Goal: Task Accomplishment & Management: Manage account settings

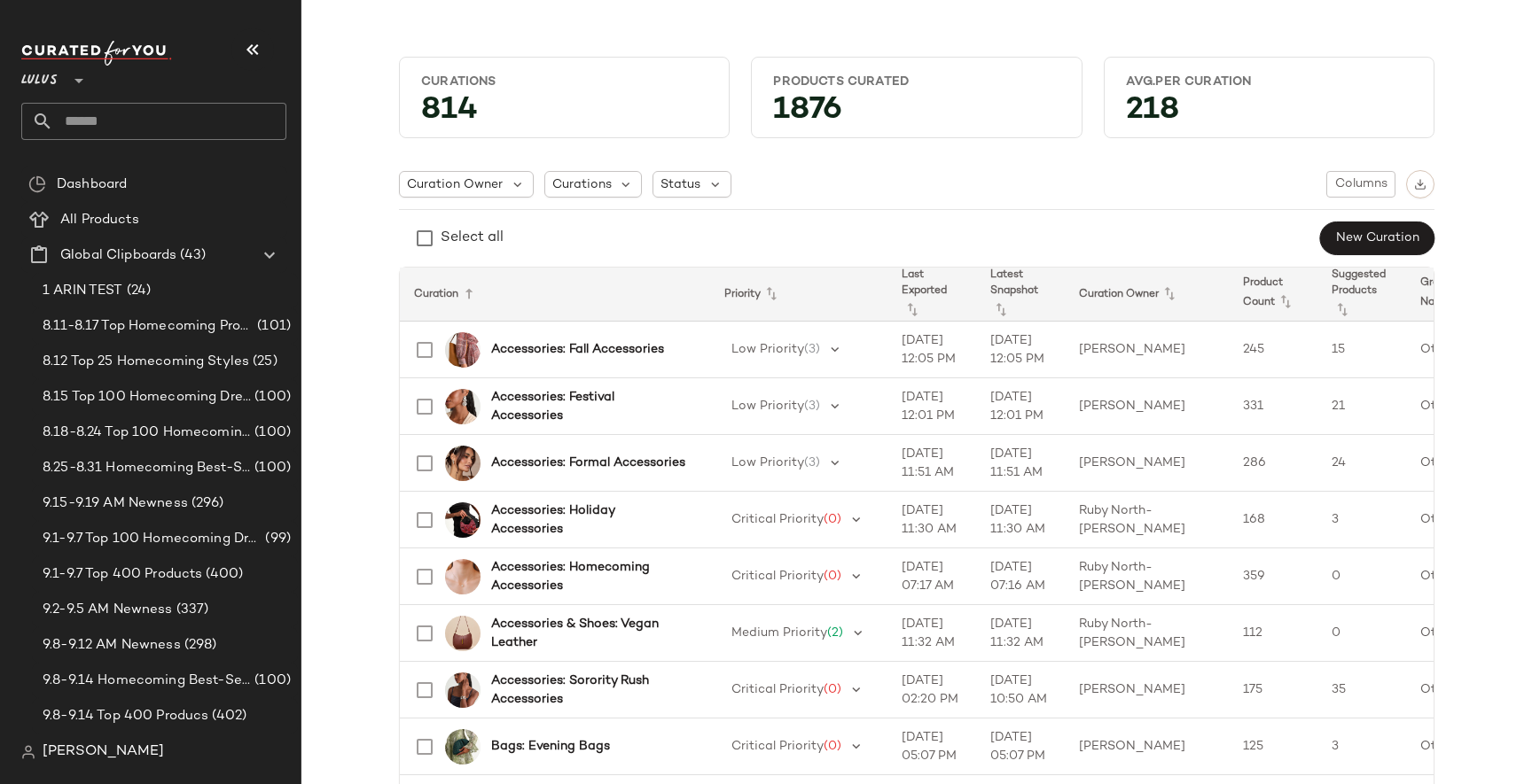
click at [88, 752] on span "[PERSON_NAME]" at bounding box center [103, 752] width 121 height 21
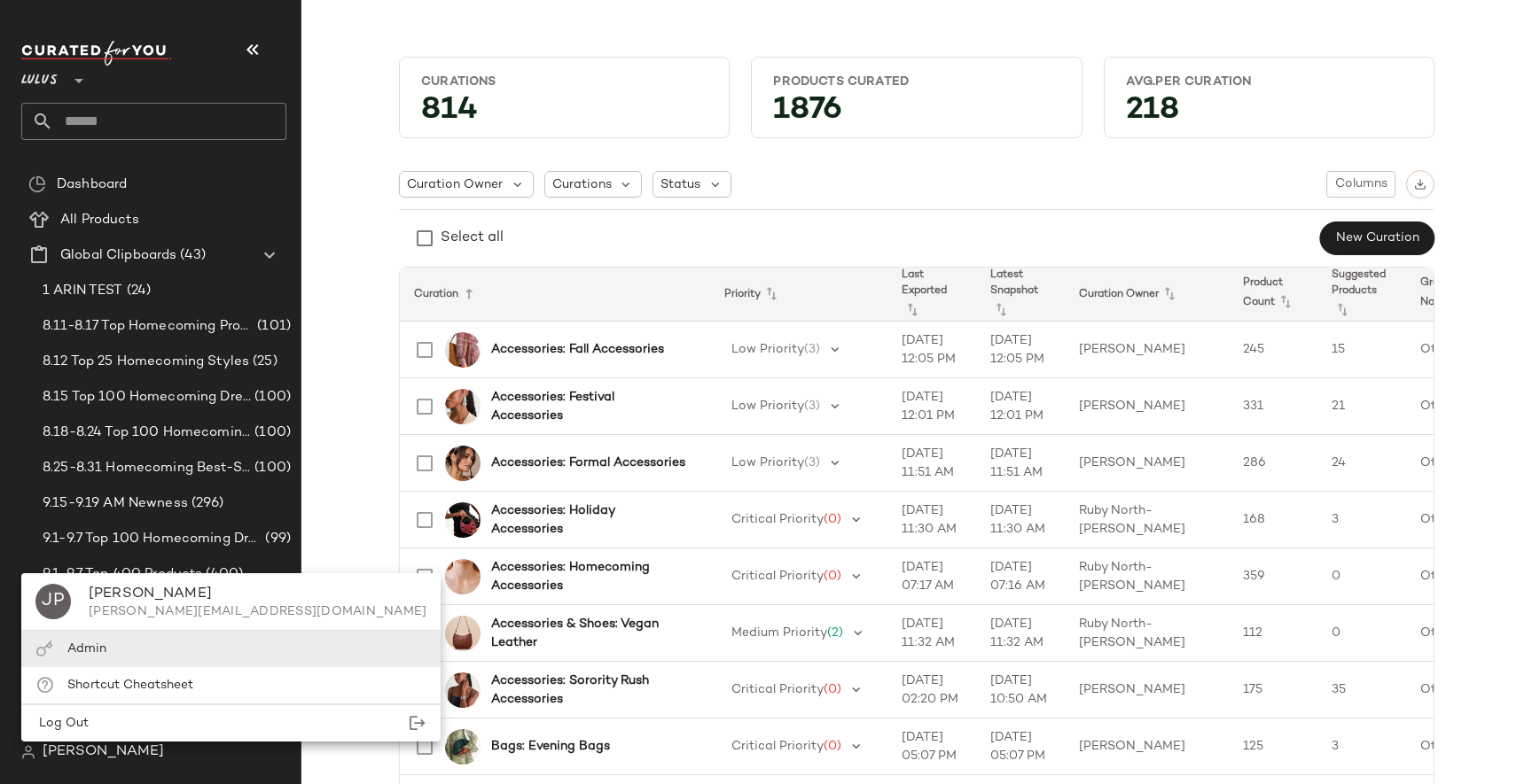
click at [120, 640] on div "Admin" at bounding box center [231, 649] width 419 height 36
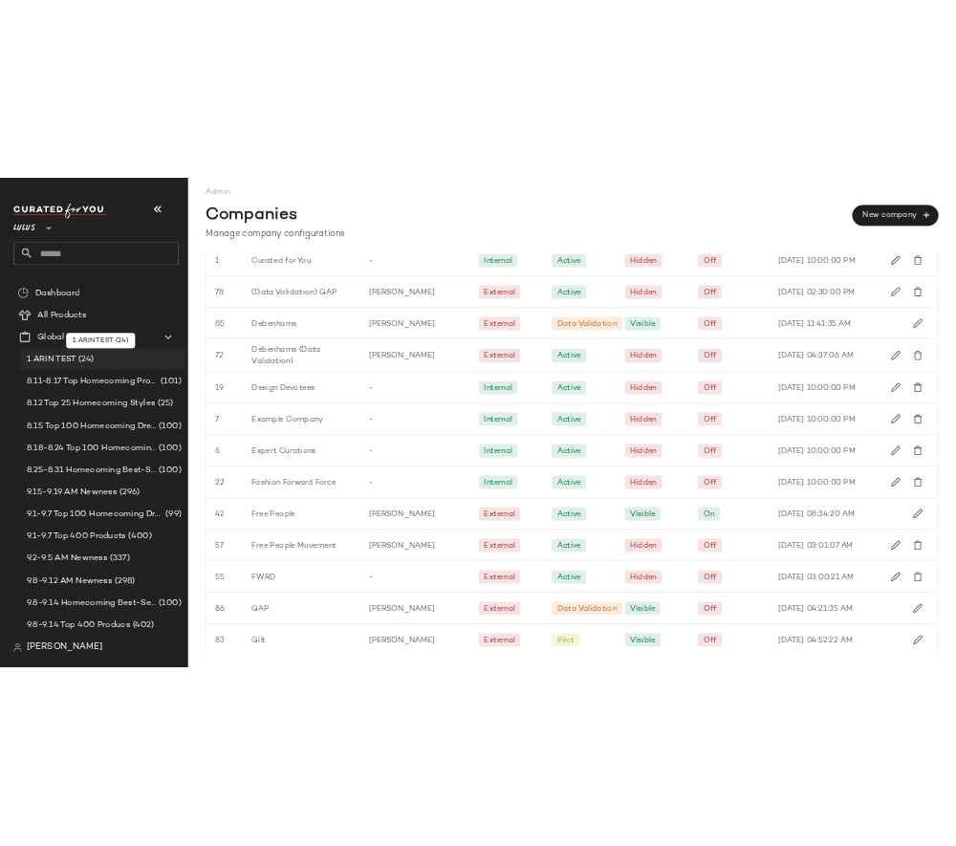
scroll to position [1753, 0]
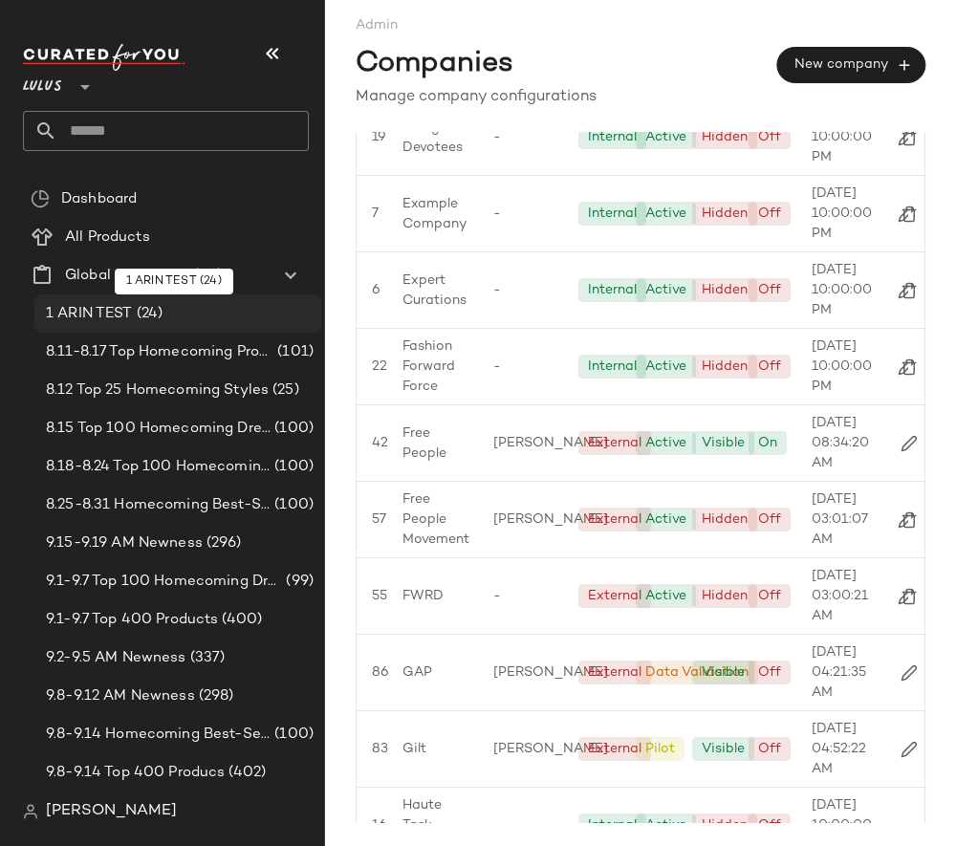
click at [152, 315] on span "(24)" at bounding box center [148, 314] width 31 height 22
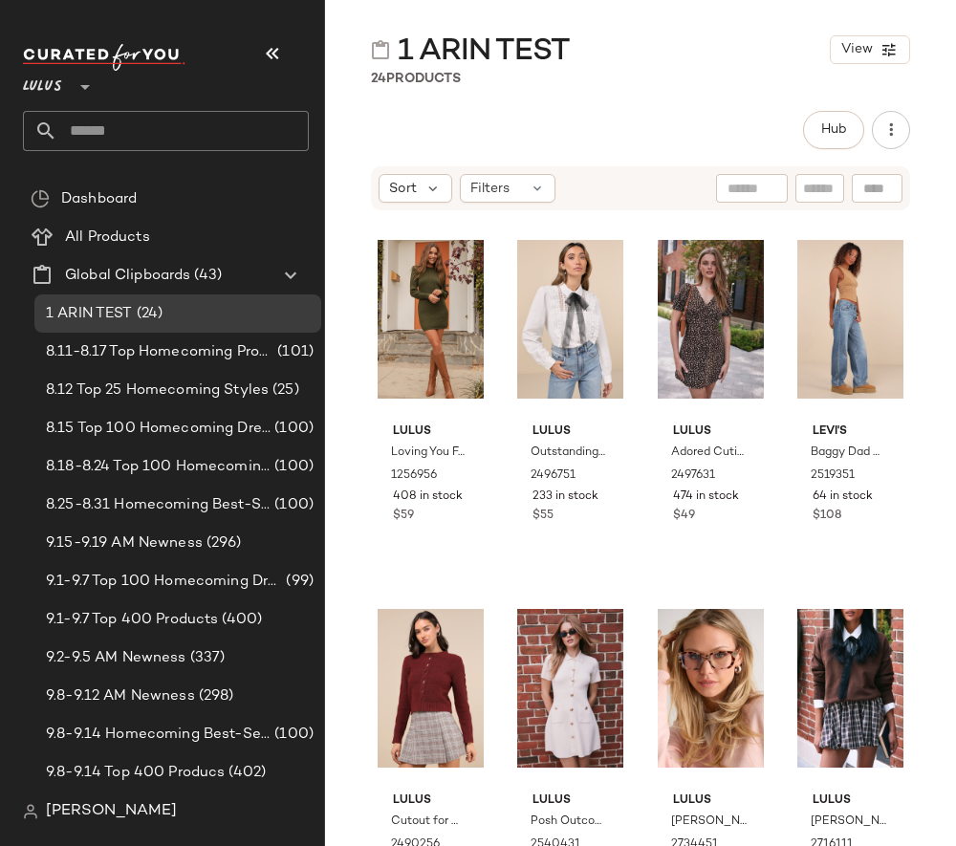
click at [632, 95] on div "1 ARIN TEST View 24 Products Hub Sort Filters Lulus Loving You Fondly [PERSON_N…" at bounding box center [640, 439] width 631 height 816
